Goal: Task Accomplishment & Management: Manage account settings

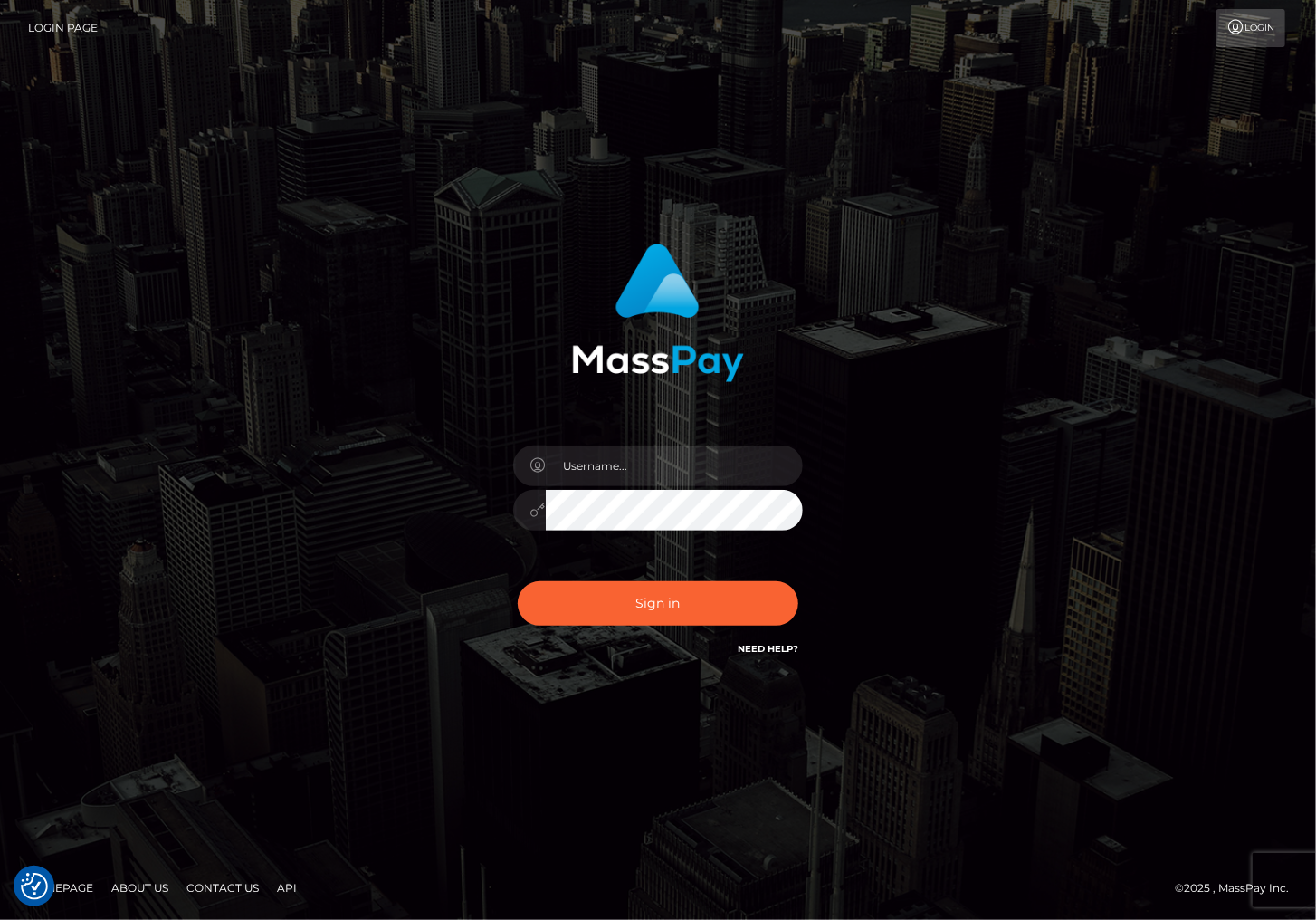
click at [1218, 753] on div "Sign in" at bounding box center [658, 460] width 1316 height 732
click at [628, 470] on input "text" at bounding box center [674, 466] width 257 height 41
type input "christianc.xcite"
click at [639, 596] on button "Sign in" at bounding box center [658, 603] width 281 height 45
click at [646, 472] on input "text" at bounding box center [674, 466] width 257 height 41
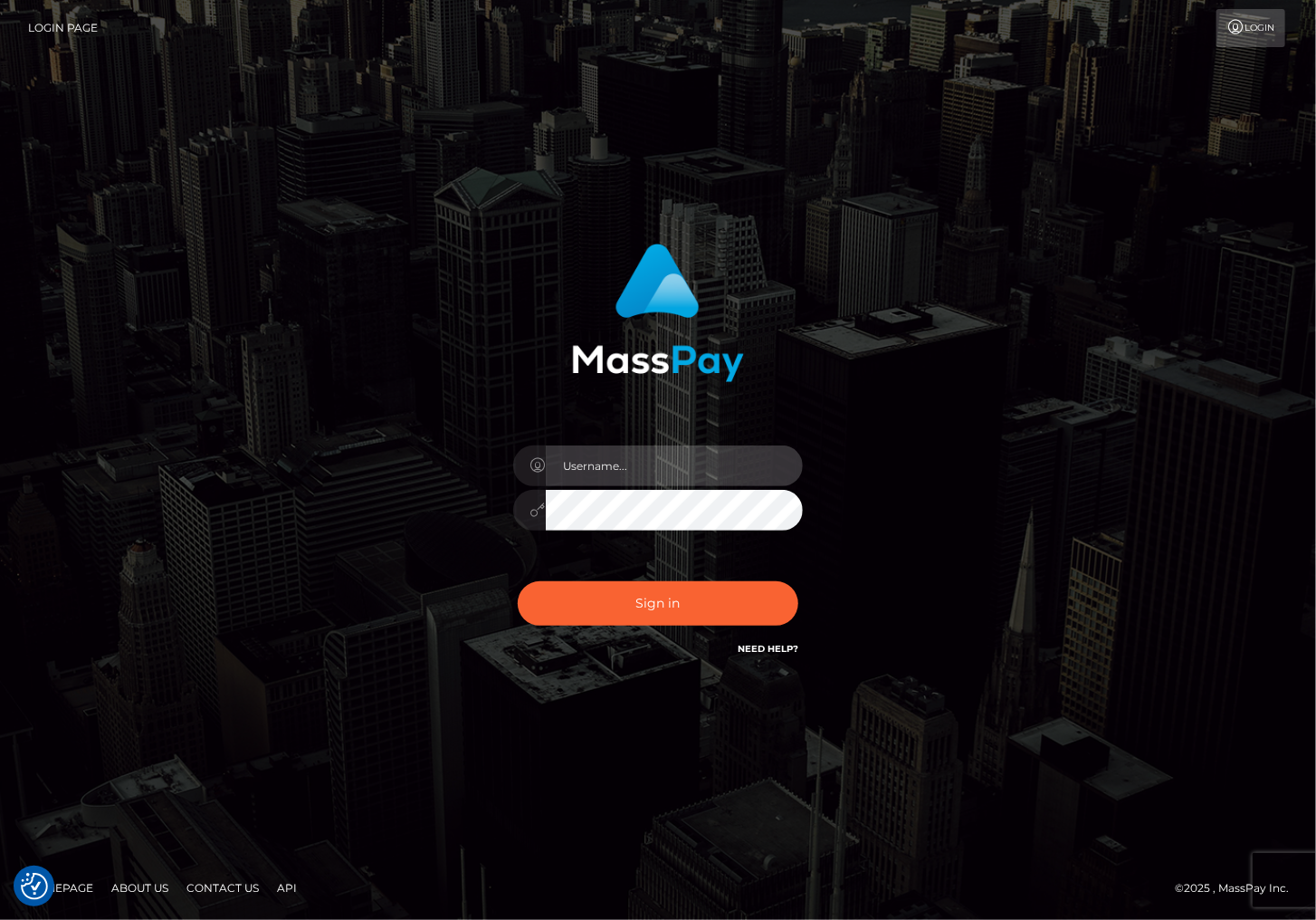
type input "christianc.xcite"
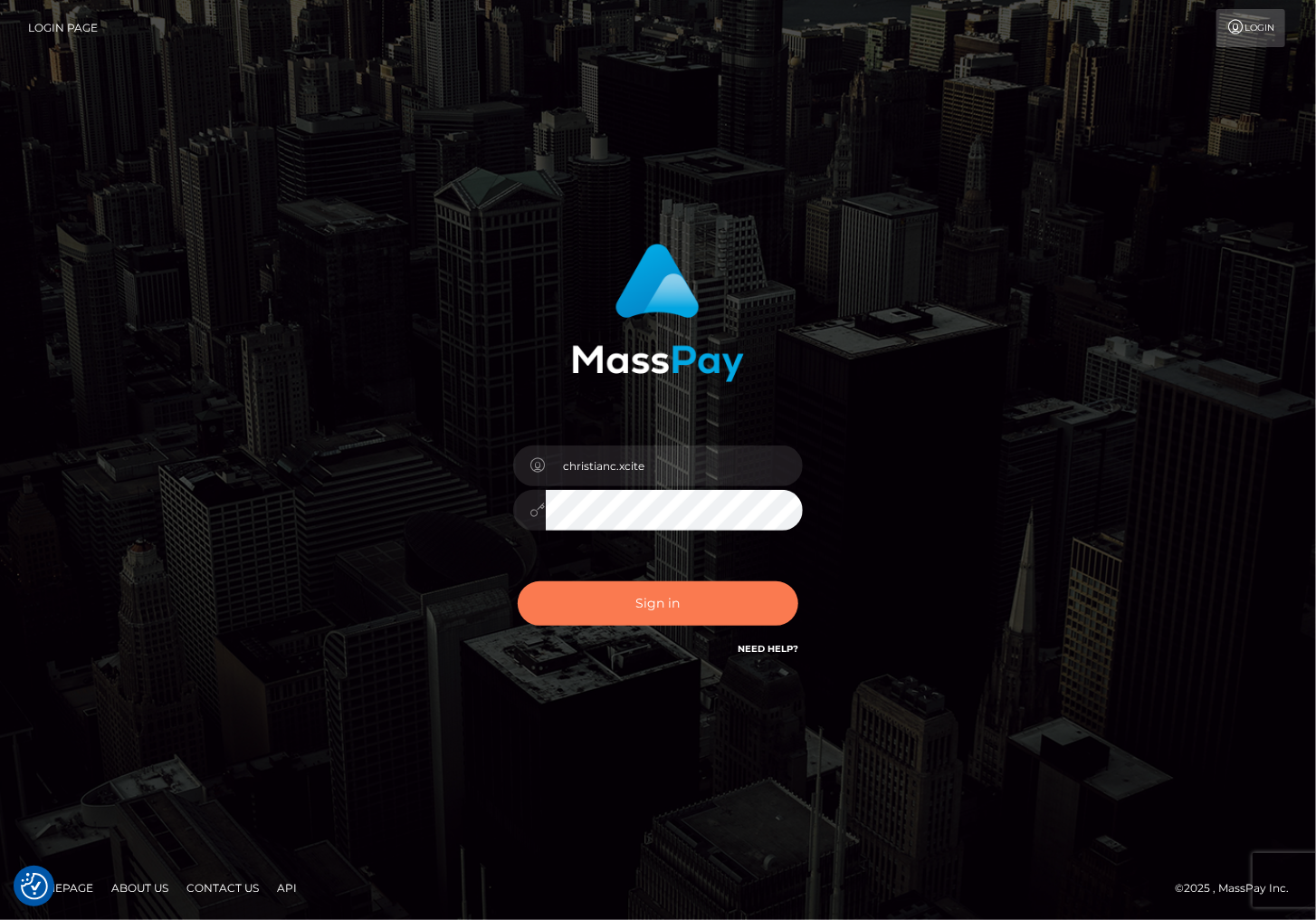
click at [681, 591] on button "Sign in" at bounding box center [658, 603] width 281 height 45
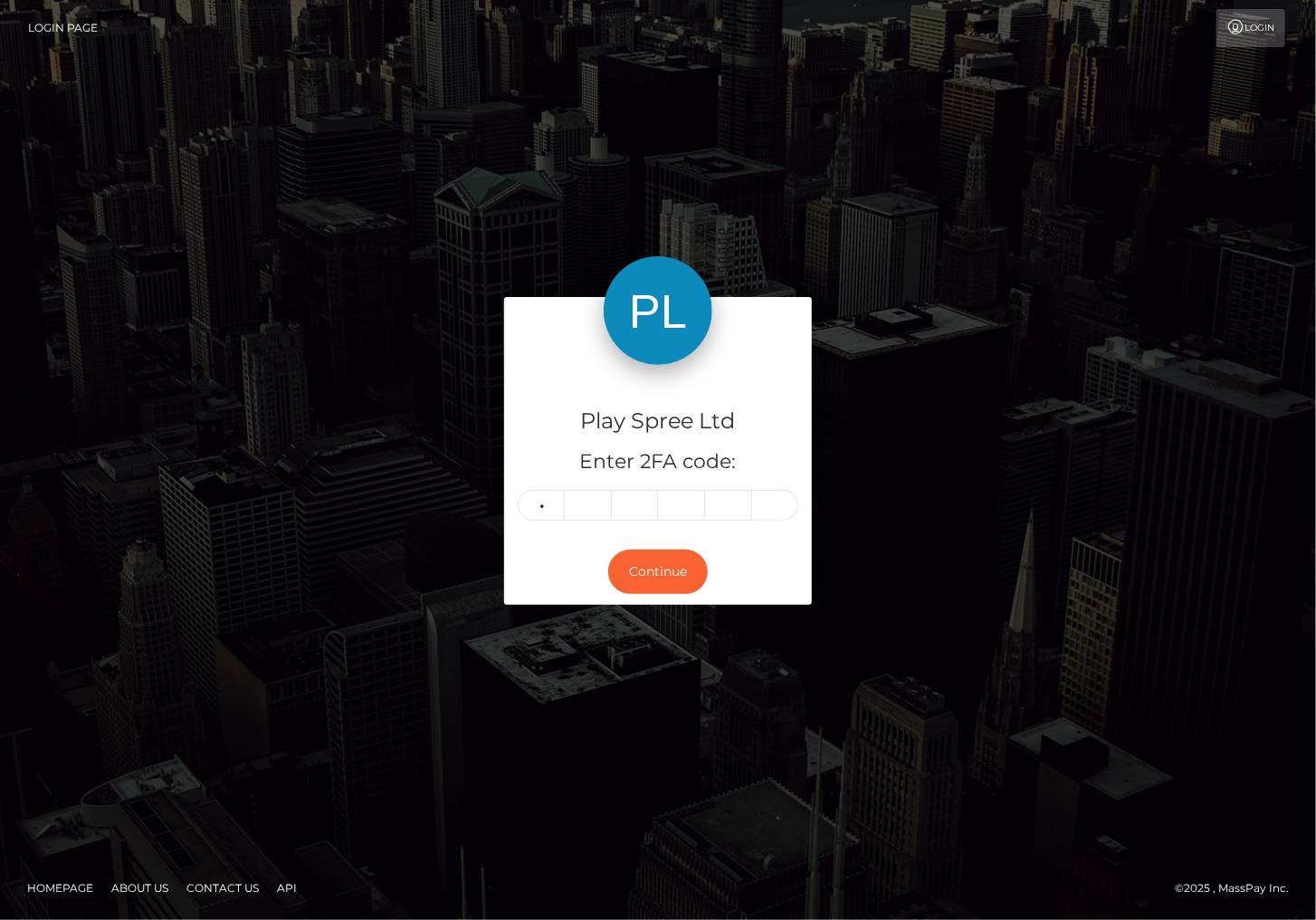
type input "4"
type input "8"
type input "0"
type input "9"
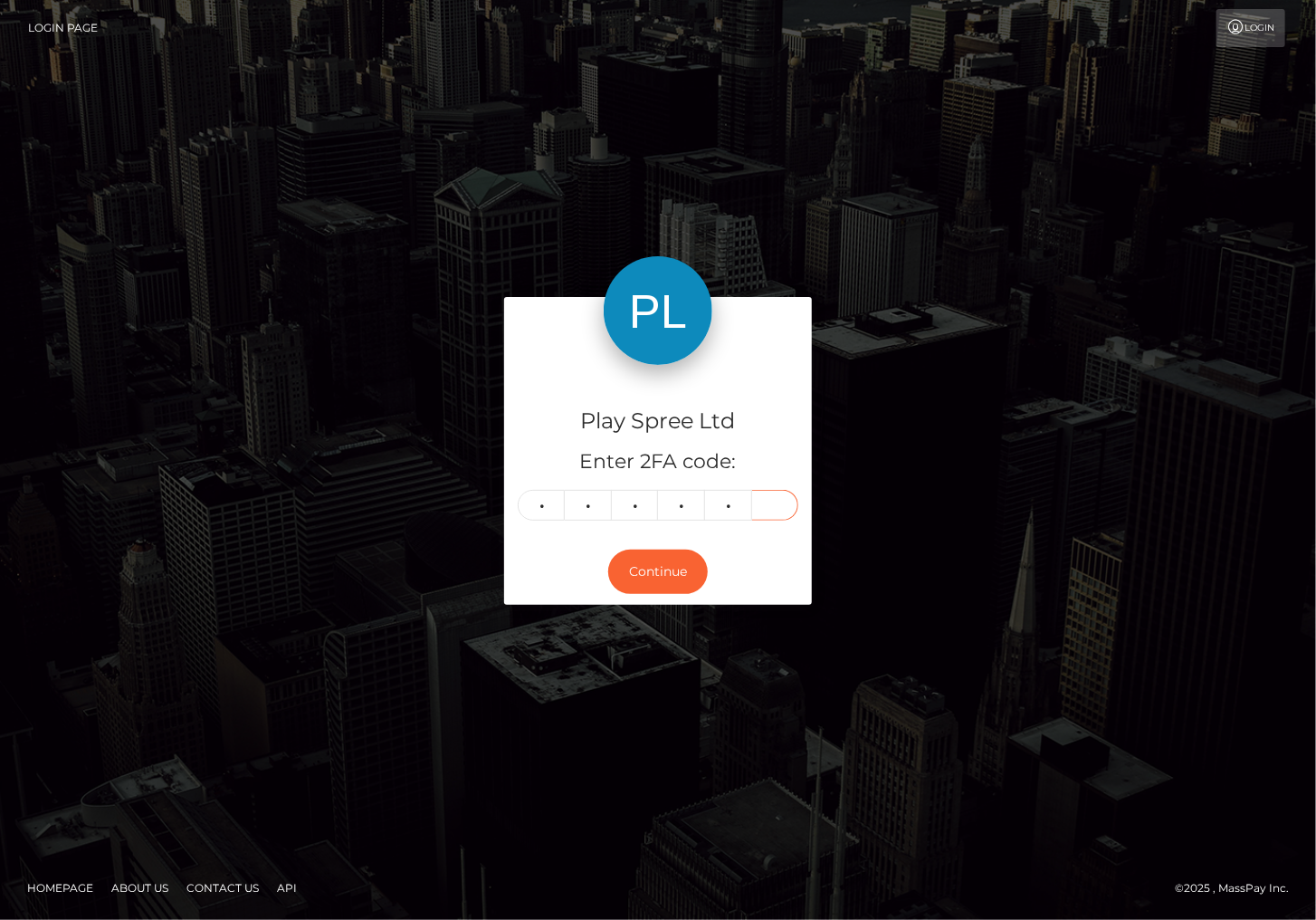
type input "3"
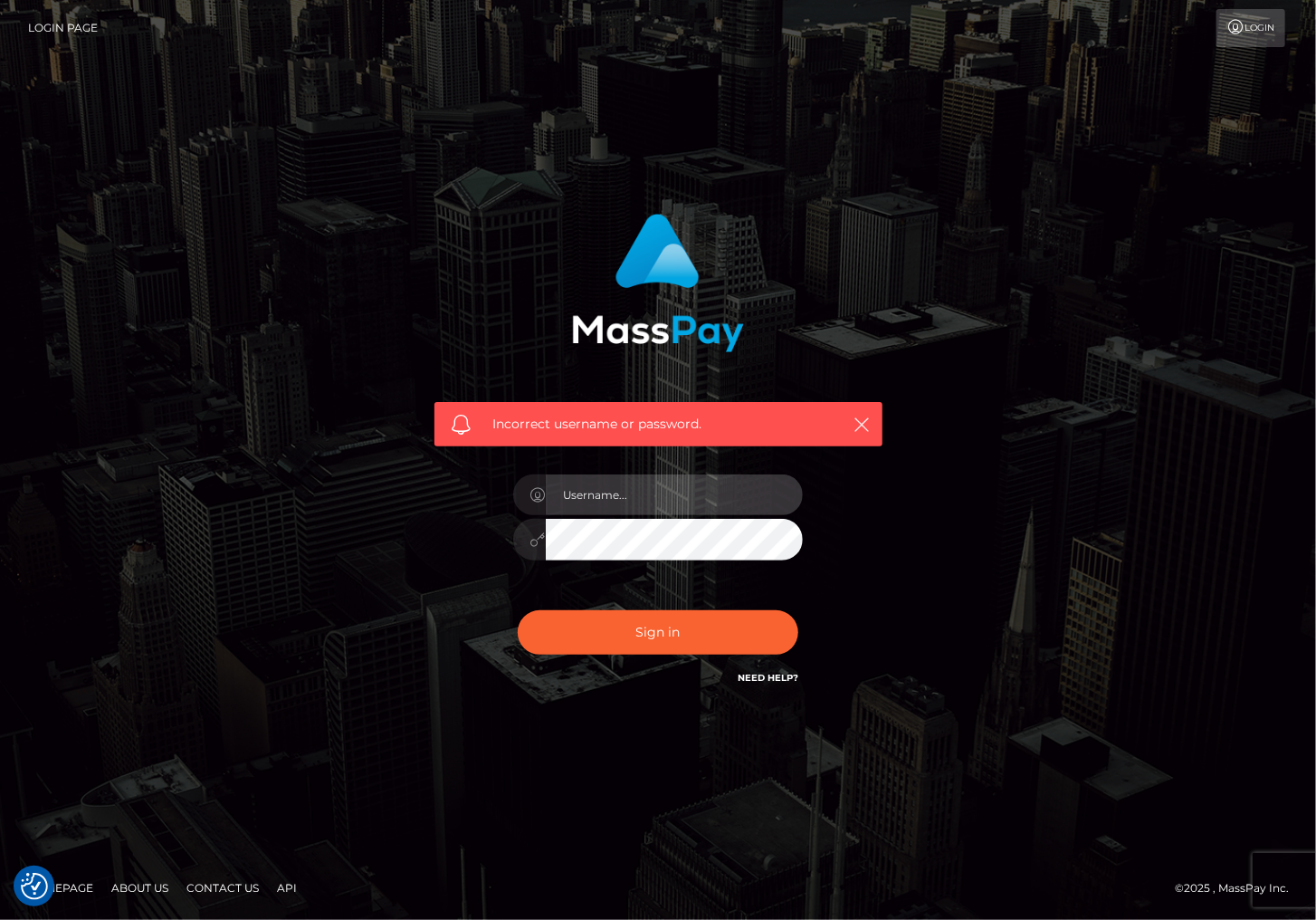
click at [595, 491] on input "text" at bounding box center [674, 494] width 257 height 41
type input "christianc.xcite"
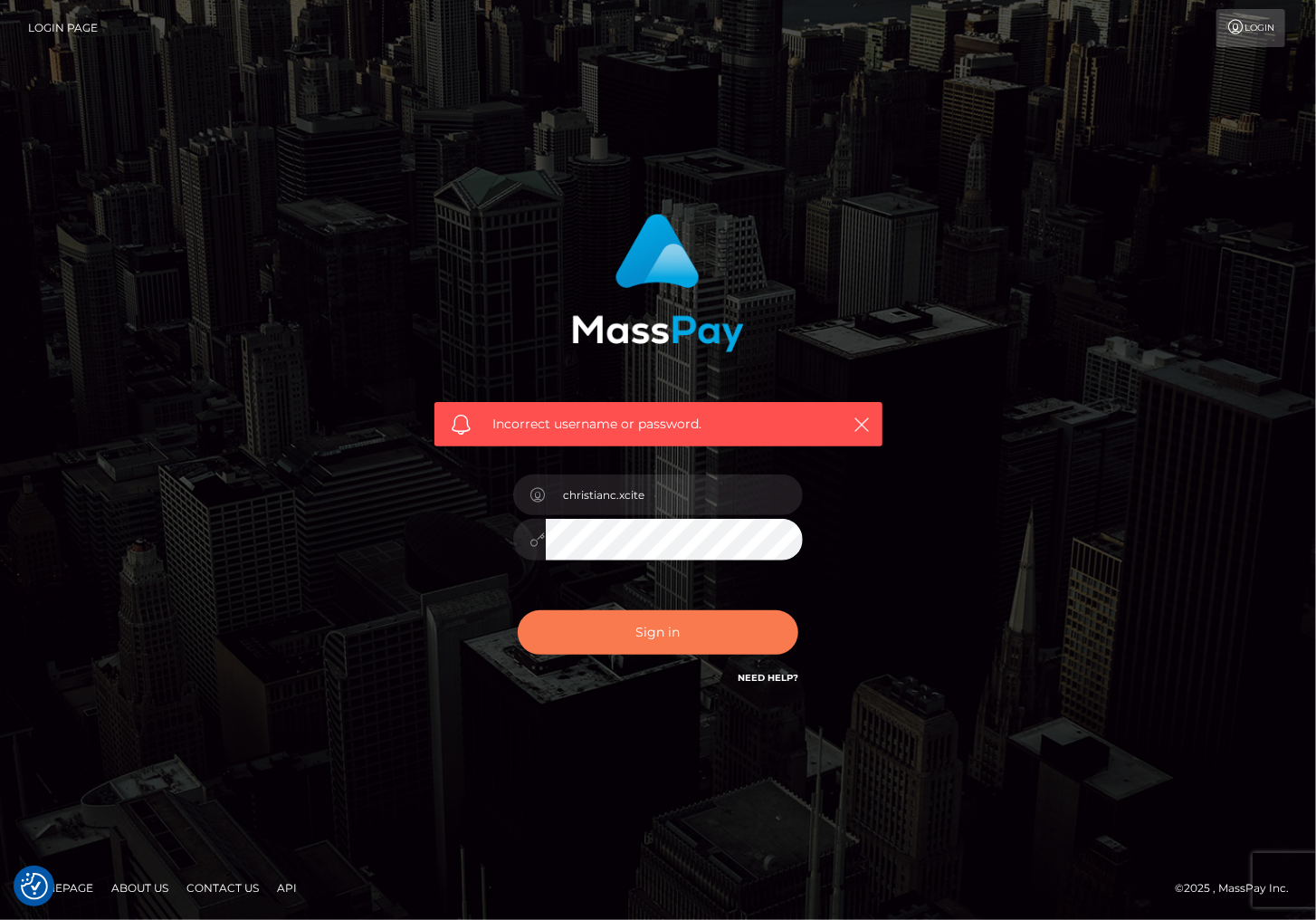
click at [680, 630] on button "Sign in" at bounding box center [658, 632] width 281 height 45
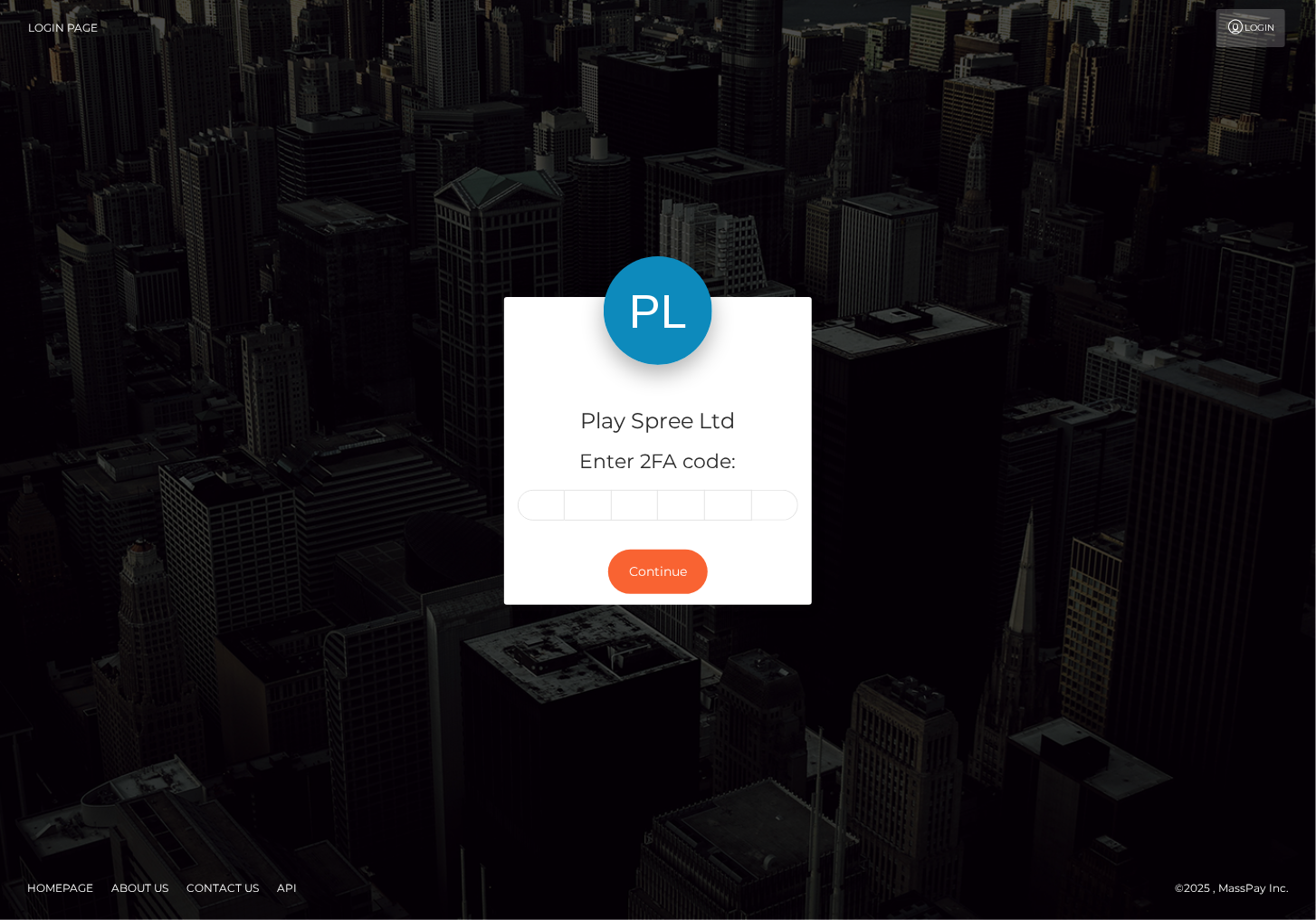
click at [554, 515] on input "text" at bounding box center [541, 505] width 47 height 30
type input "0"
type input "2"
type input "4"
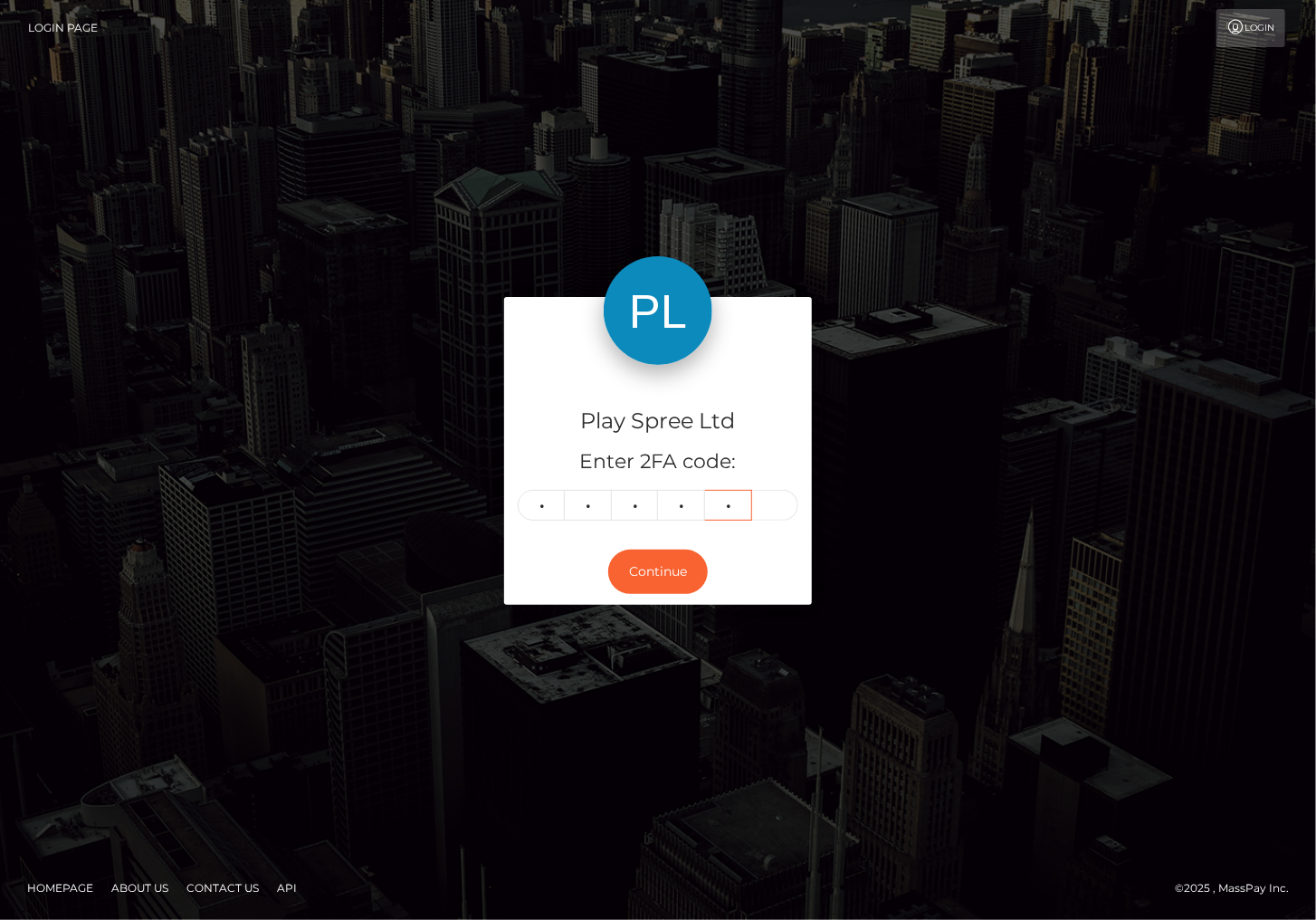
type input "3"
type input "4"
click at [641, 566] on button "Continue" at bounding box center [658, 571] width 100 height 45
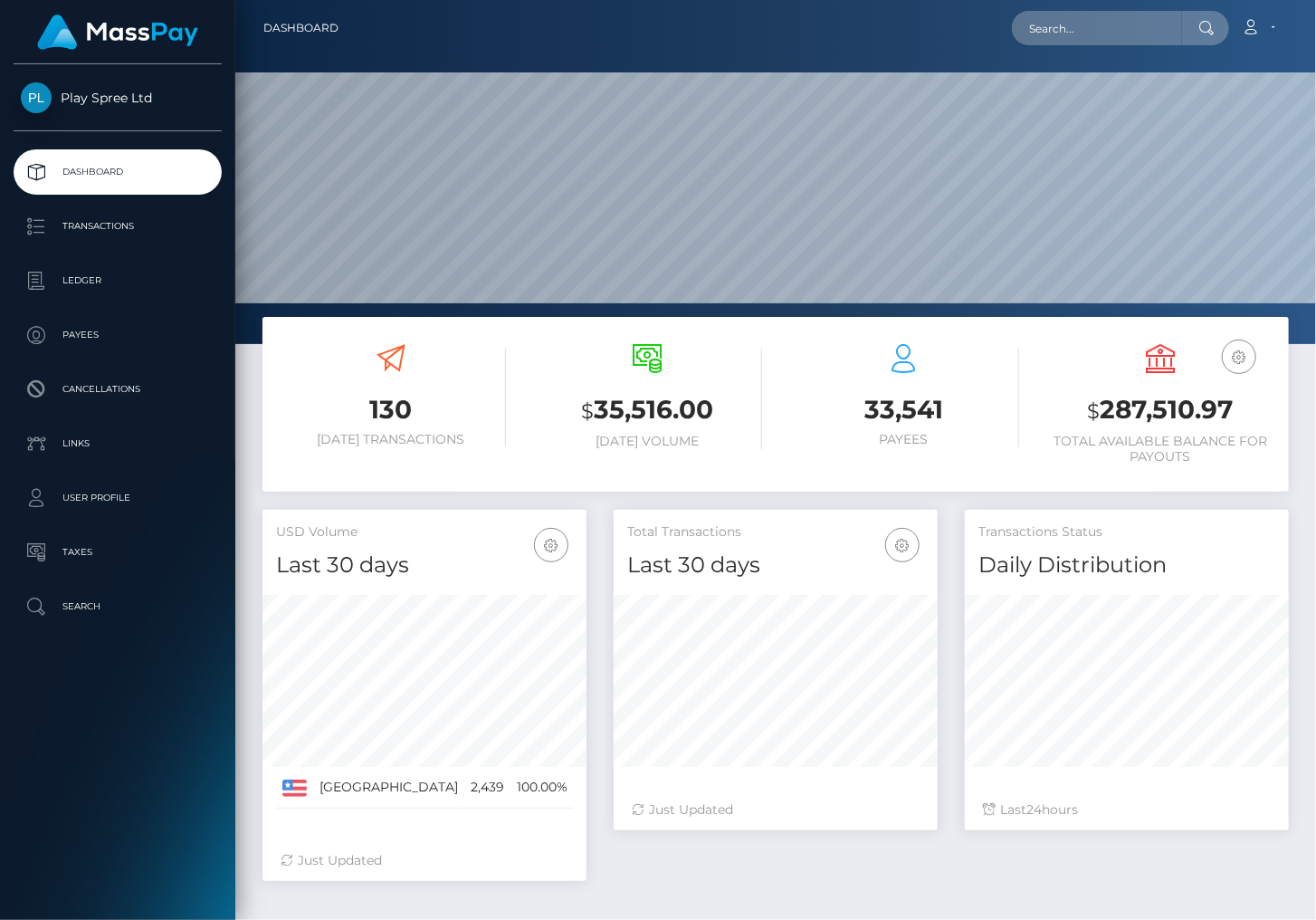
scroll to position [321, 323]
drag, startPoint x: 1104, startPoint y: 410, endPoint x: 1256, endPoint y: 401, distance: 152.3
click at [1256, 401] on h3 "$ 287,510.97" at bounding box center [1161, 410] width 229 height 37
copy h3 "287,510.97"
